Goal: Check status: Check status

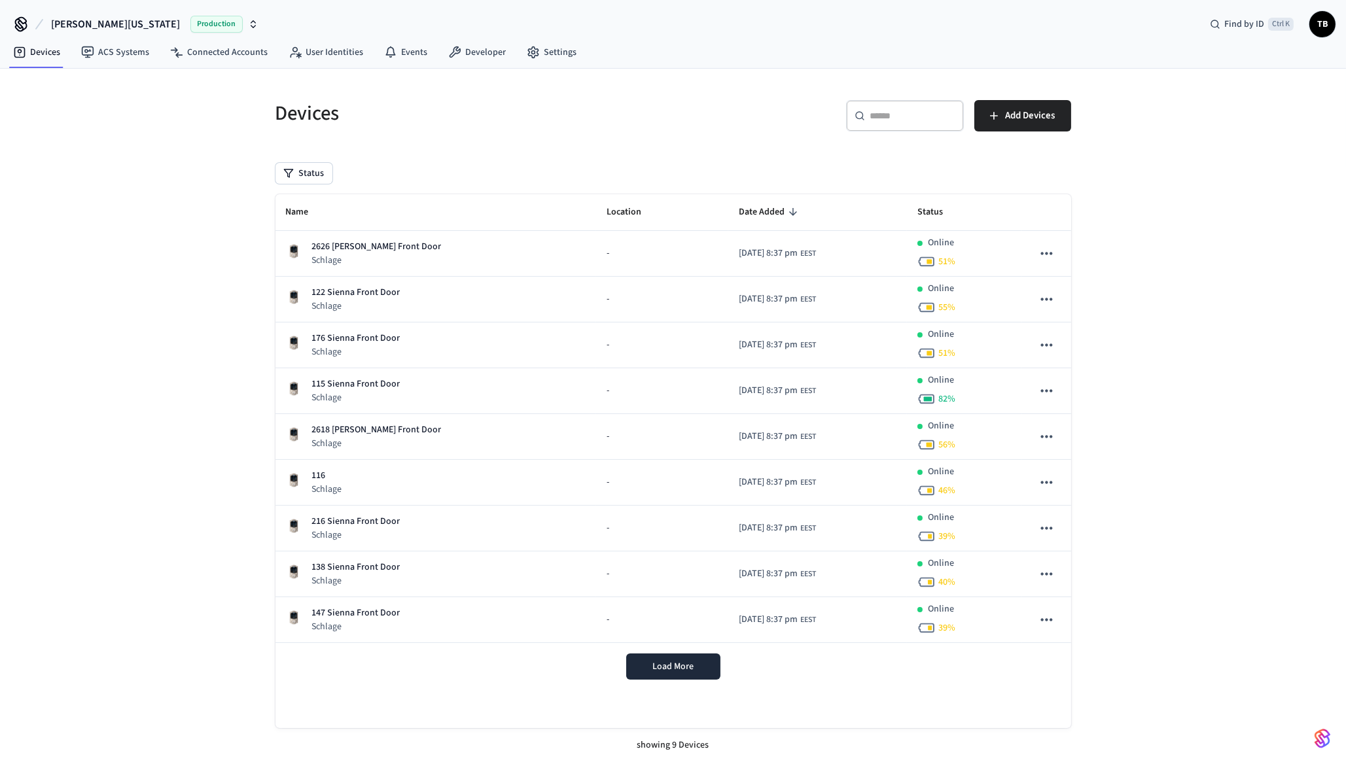
click at [720, 120] on div "​ ​ Add Devices" at bounding box center [876, 121] width 390 height 42
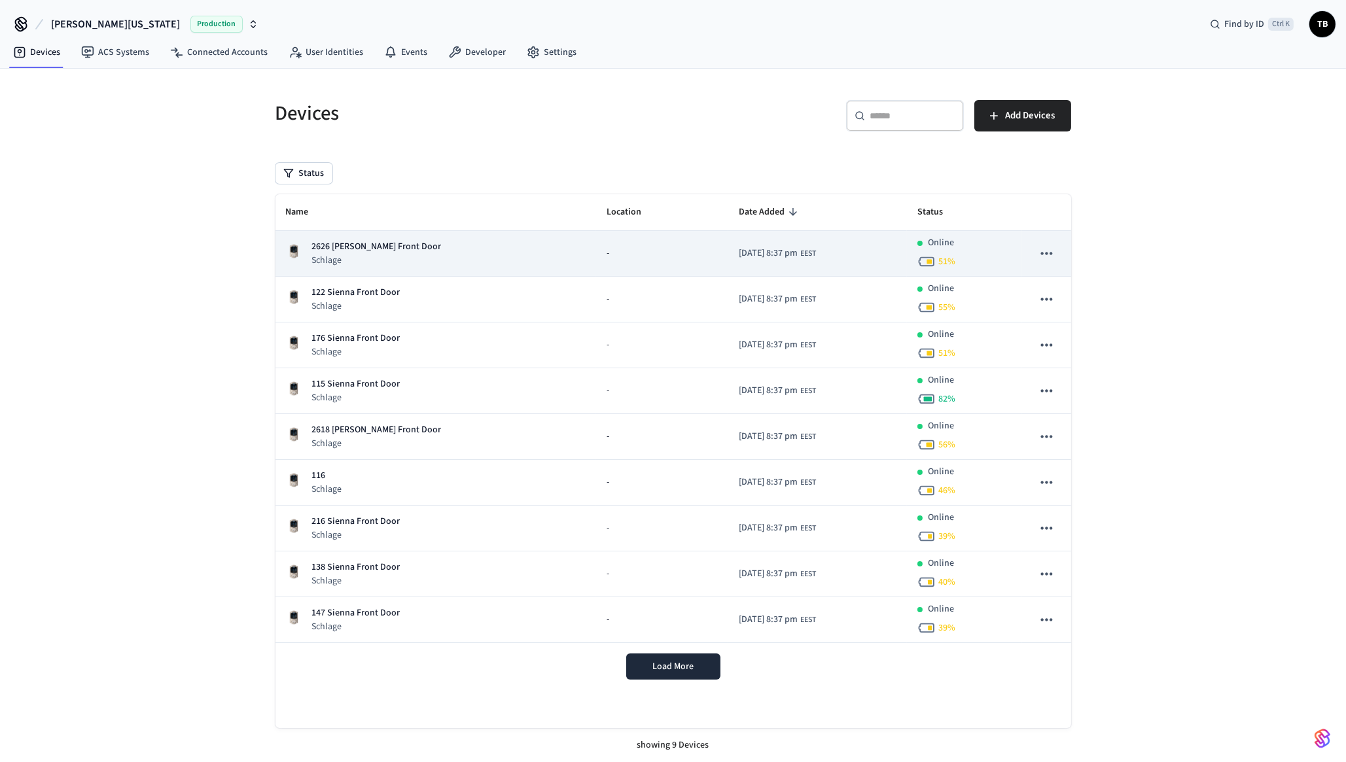
click at [419, 251] on div "2626 Terry Ln Front Door Schlage" at bounding box center [436, 253] width 300 height 27
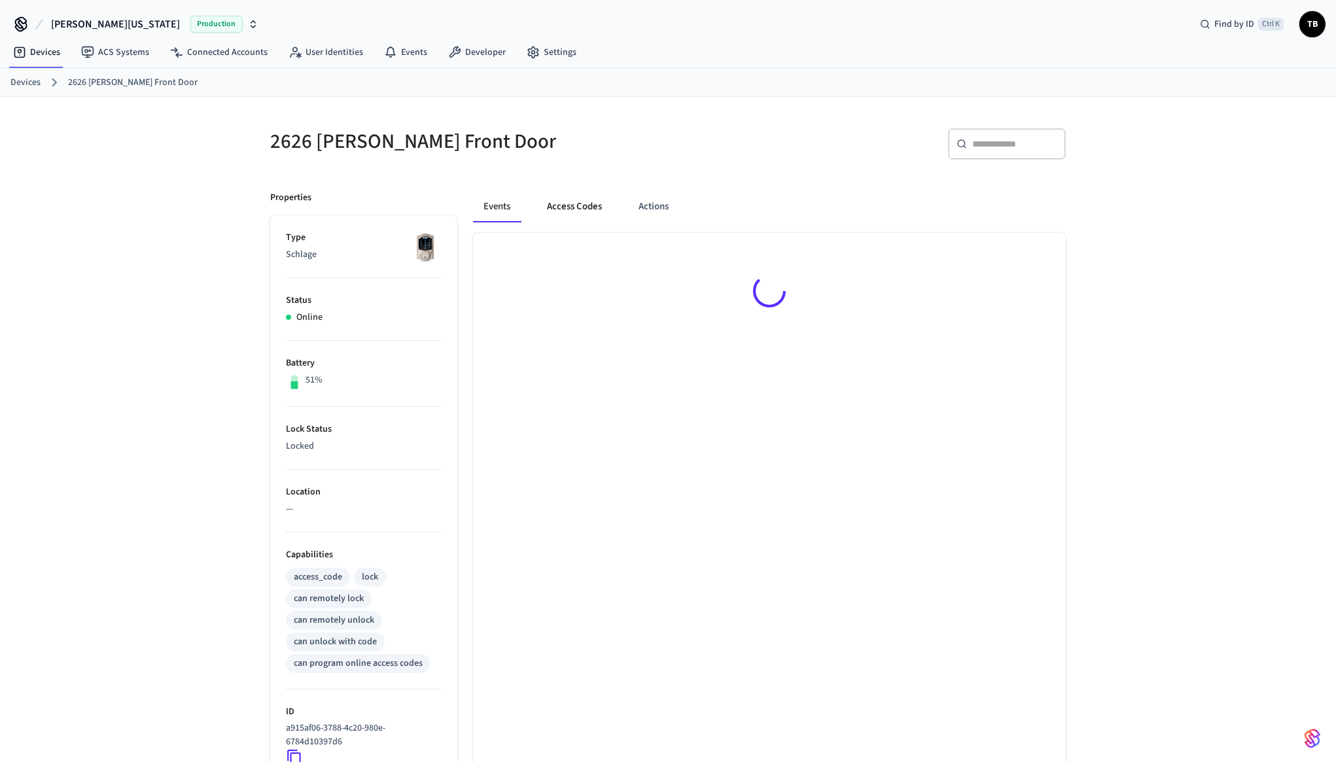
click at [578, 216] on button "Access Codes" at bounding box center [575, 206] width 76 height 31
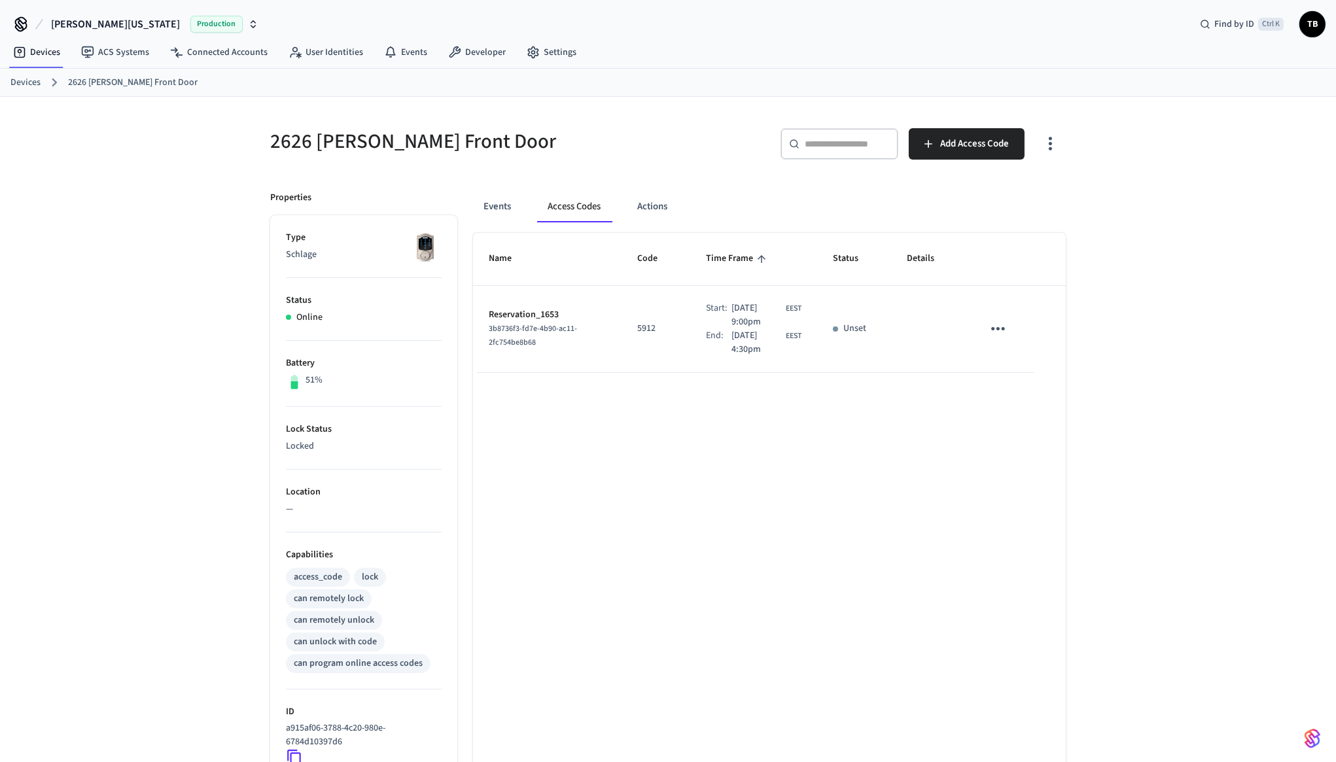
click at [813, 438] on div "Name Code Time Frame Status Details Reservation_1653 3b8736f3-fd7e-4b90-ac11-2f…" at bounding box center [769, 601] width 593 height 737
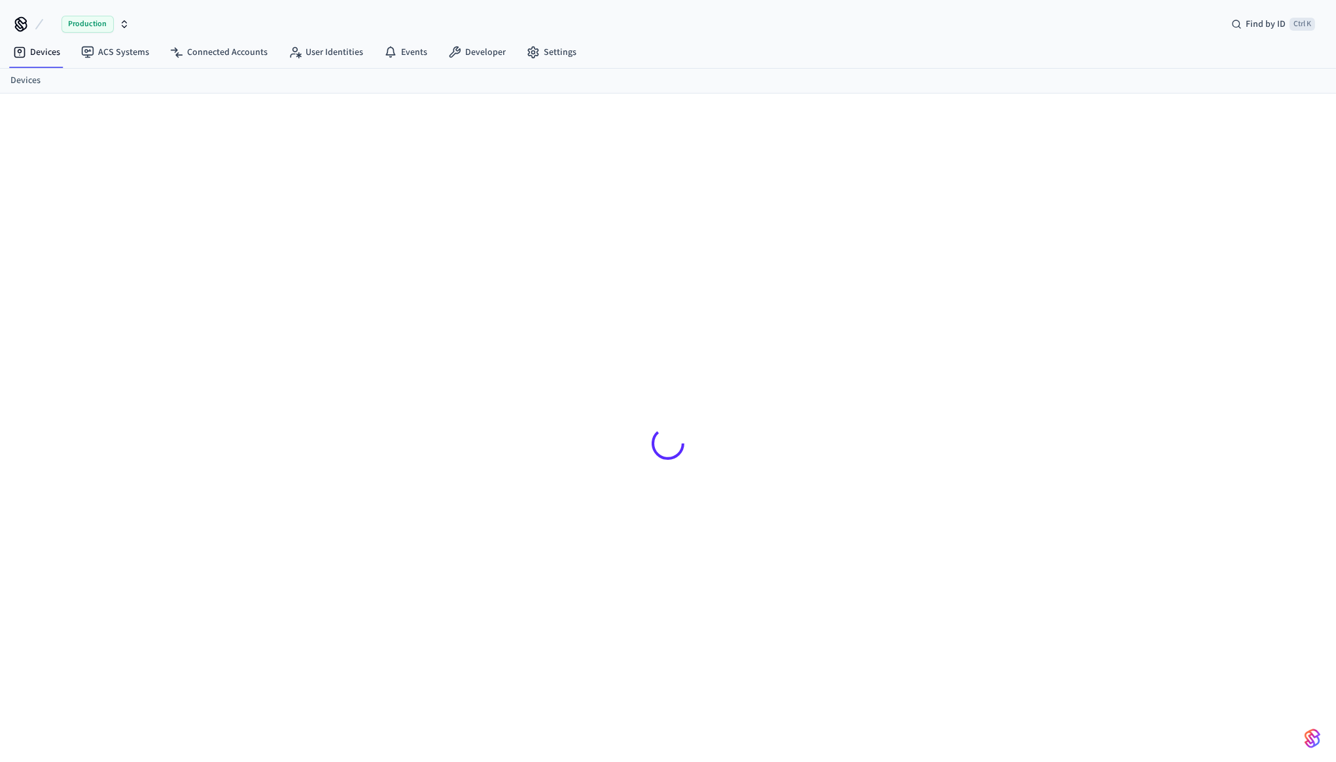
click at [949, 216] on div at bounding box center [668, 443] width 817 height 637
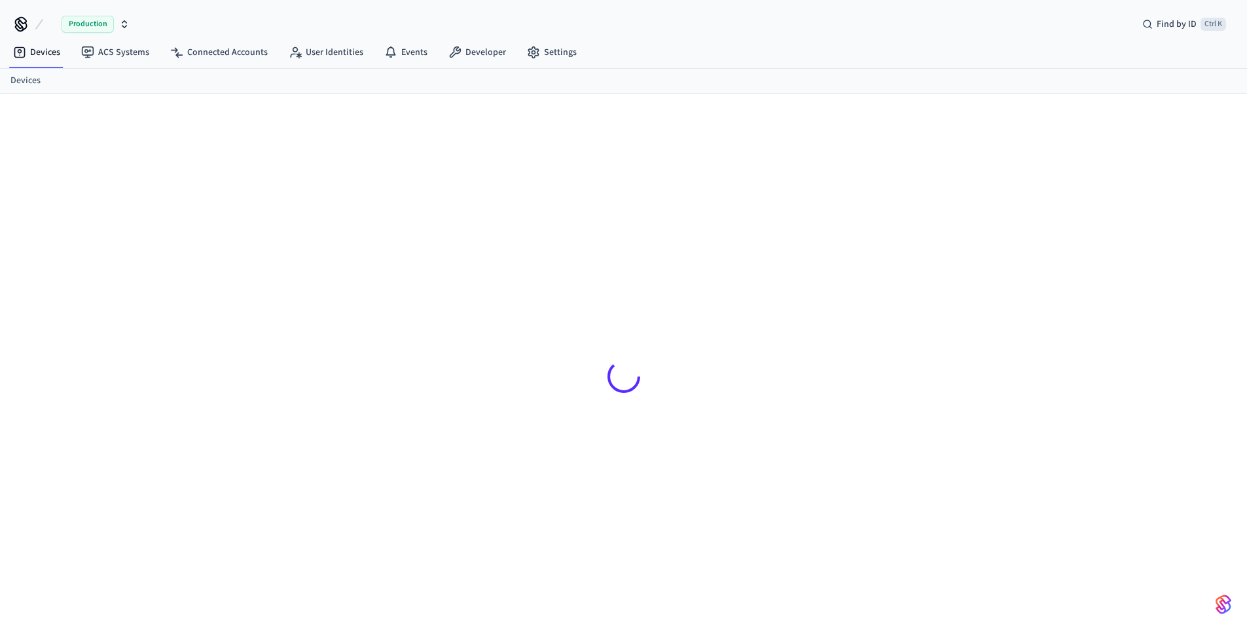
click at [379, 274] on div at bounding box center [623, 376] width 817 height 502
click at [208, 22] on div "Production Find by ID Ctrl K TB" at bounding box center [623, 19] width 1247 height 38
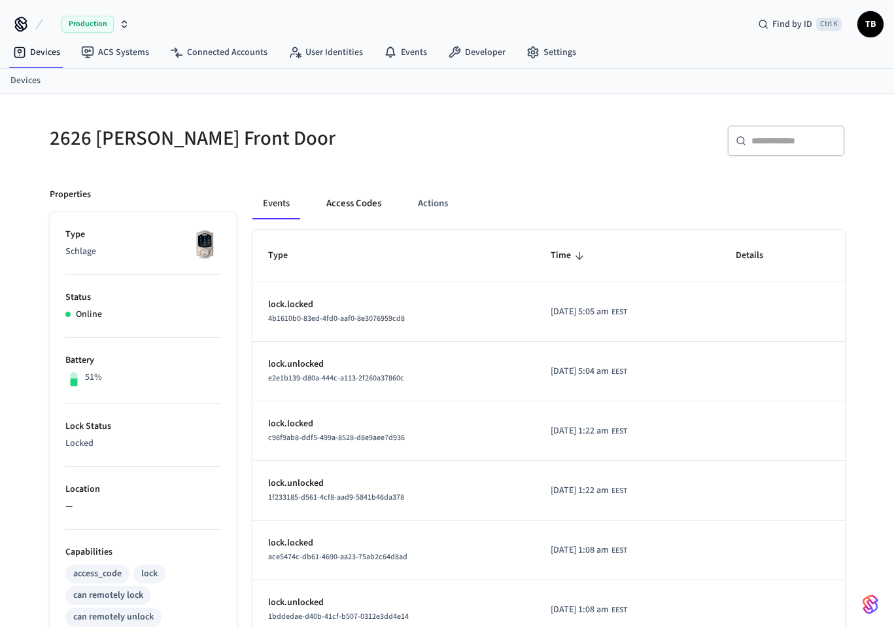
click at [347, 207] on button "Access Codes" at bounding box center [354, 203] width 76 height 31
